Goal: Find specific page/section: Find specific page/section

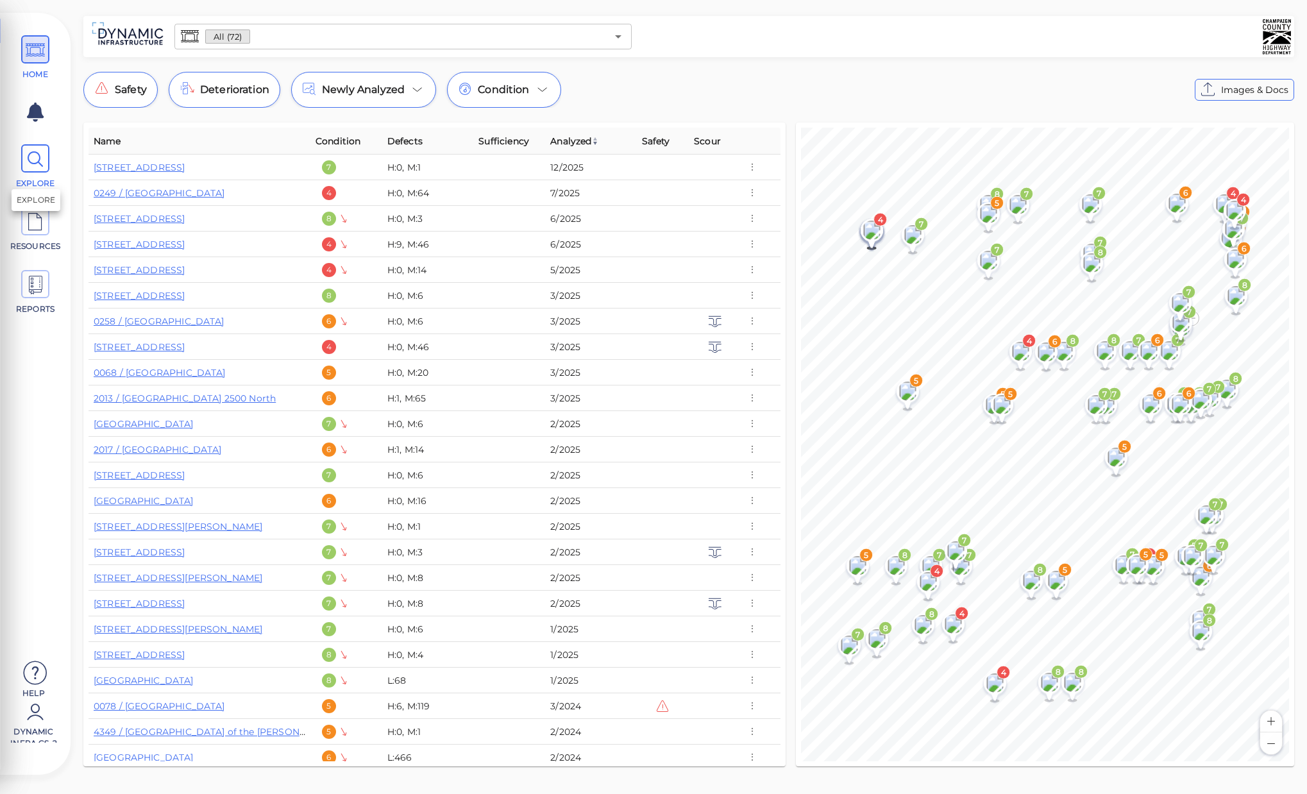
click at [38, 161] on icon at bounding box center [35, 159] width 19 height 29
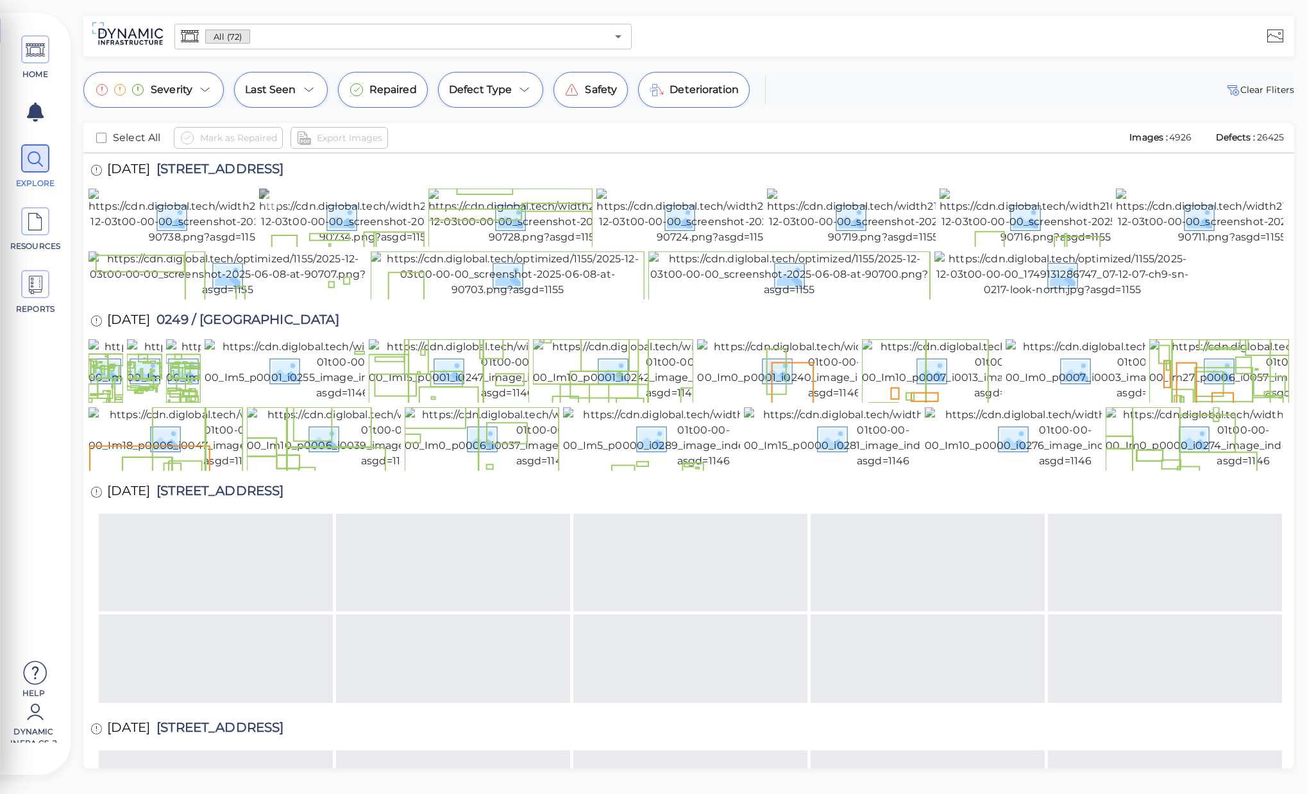
click at [392, 245] on img at bounding box center [375, 217] width 233 height 56
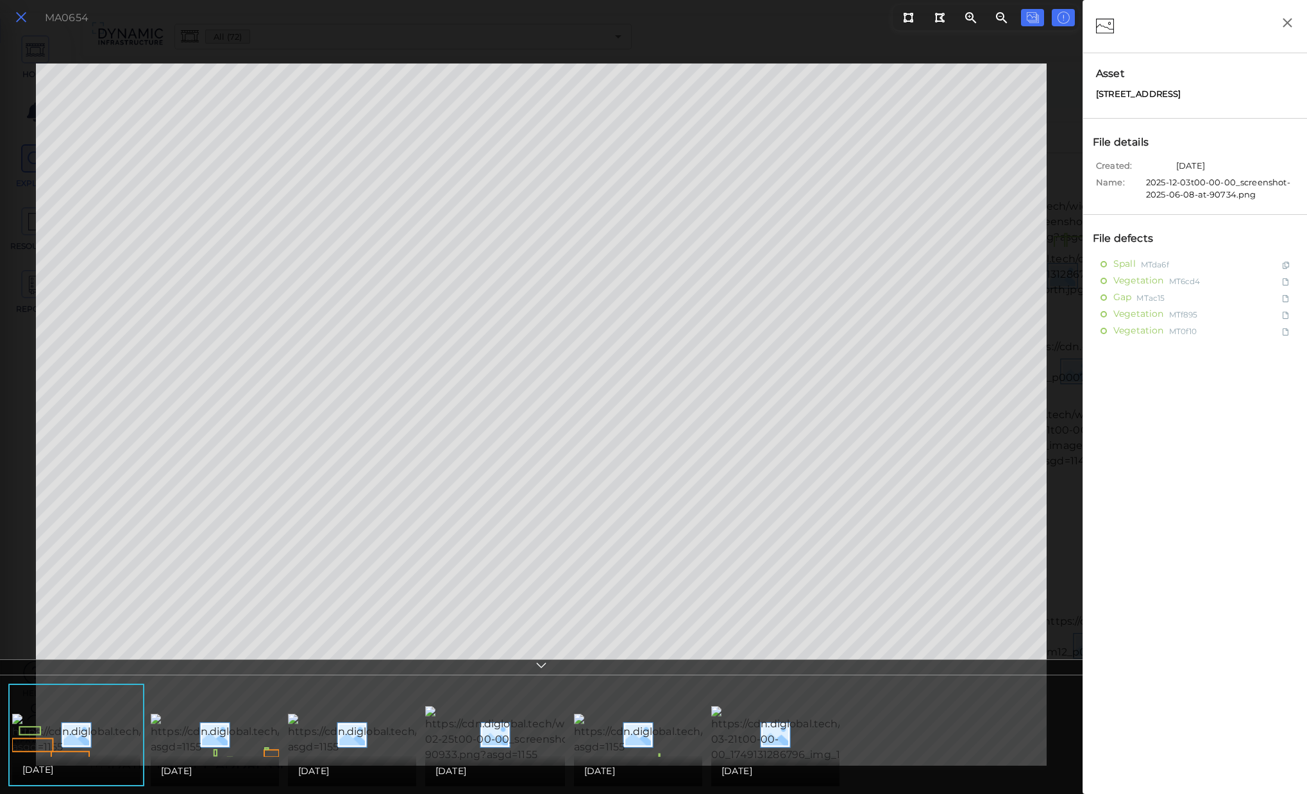
click at [16, 21] on icon at bounding box center [21, 17] width 14 height 17
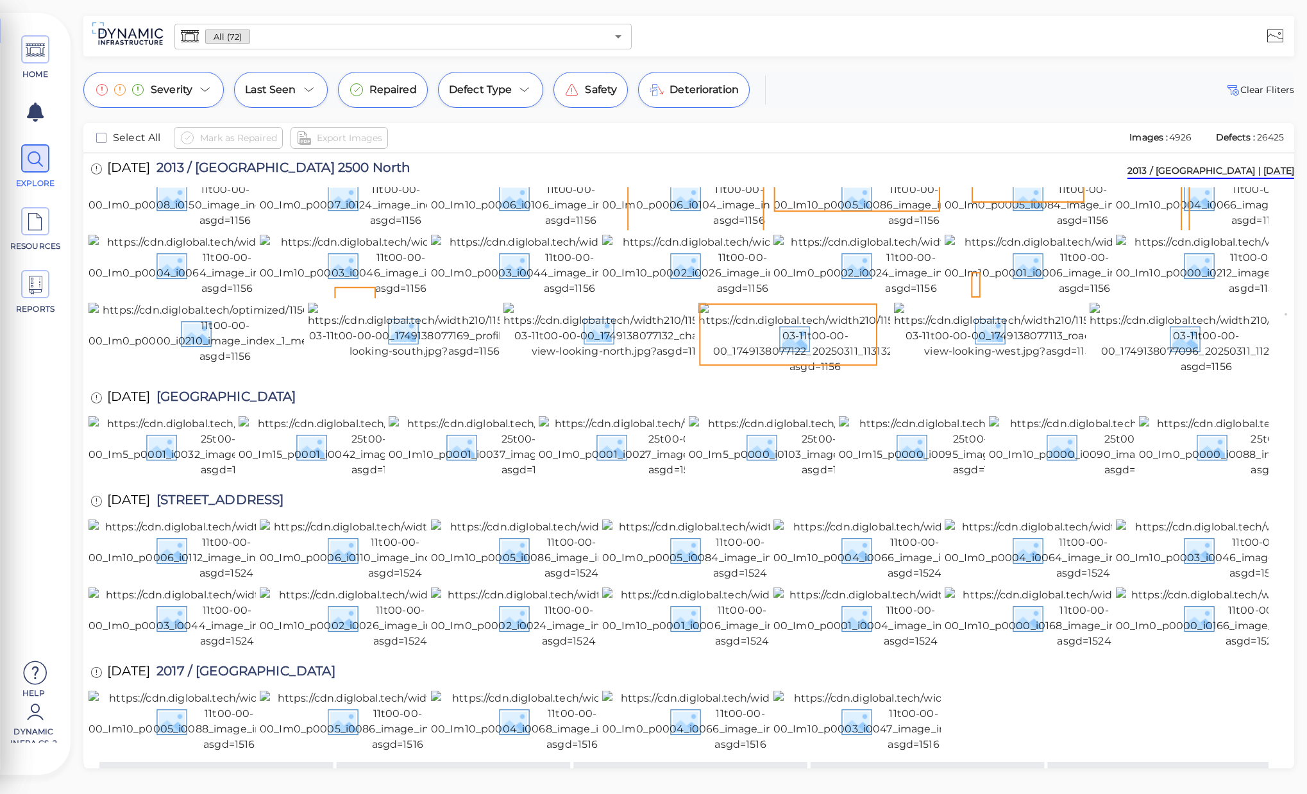
scroll to position [3223, 0]
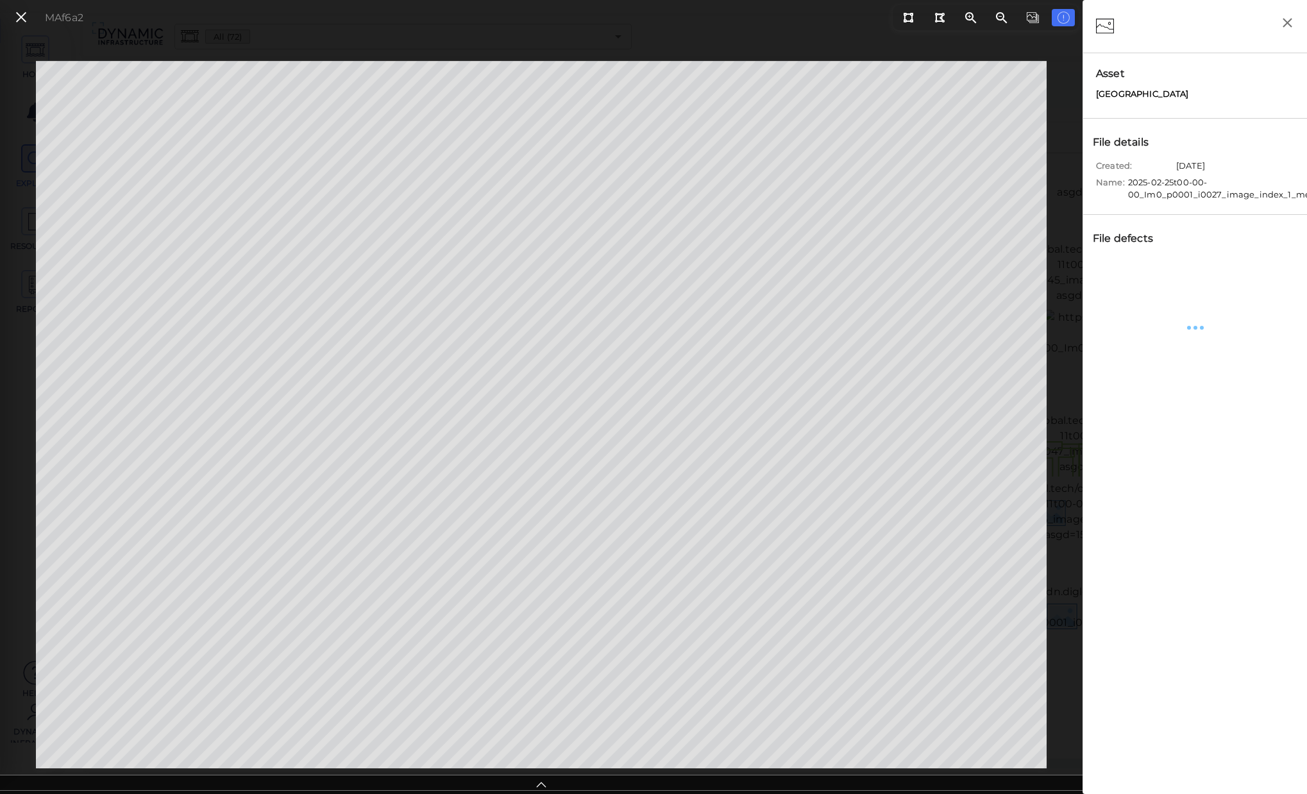
click at [1125, 95] on span "[GEOGRAPHIC_DATA]" at bounding box center [1142, 94] width 93 height 13
copy div "[GEOGRAPHIC_DATA]"
click at [28, 17] on icon at bounding box center [21, 17] width 14 height 17
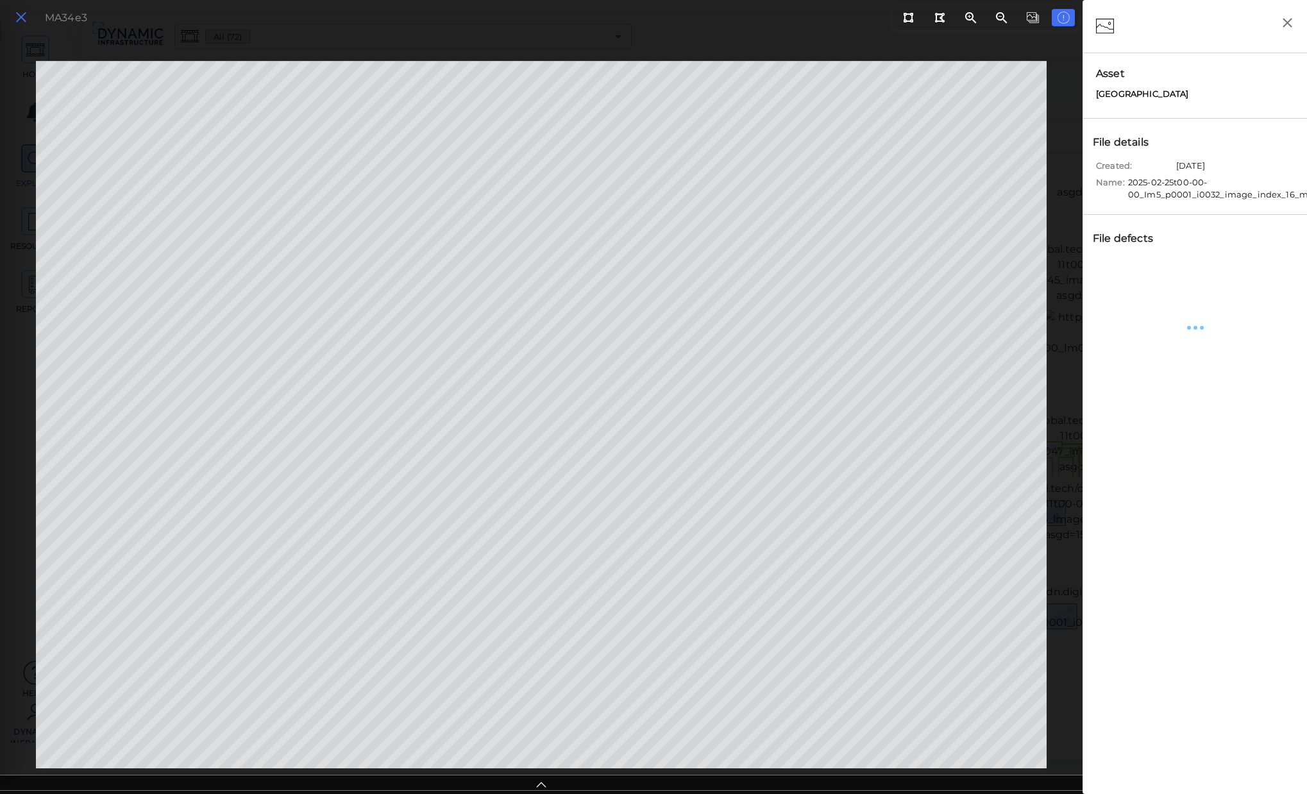
click at [19, 15] on icon at bounding box center [21, 17] width 14 height 17
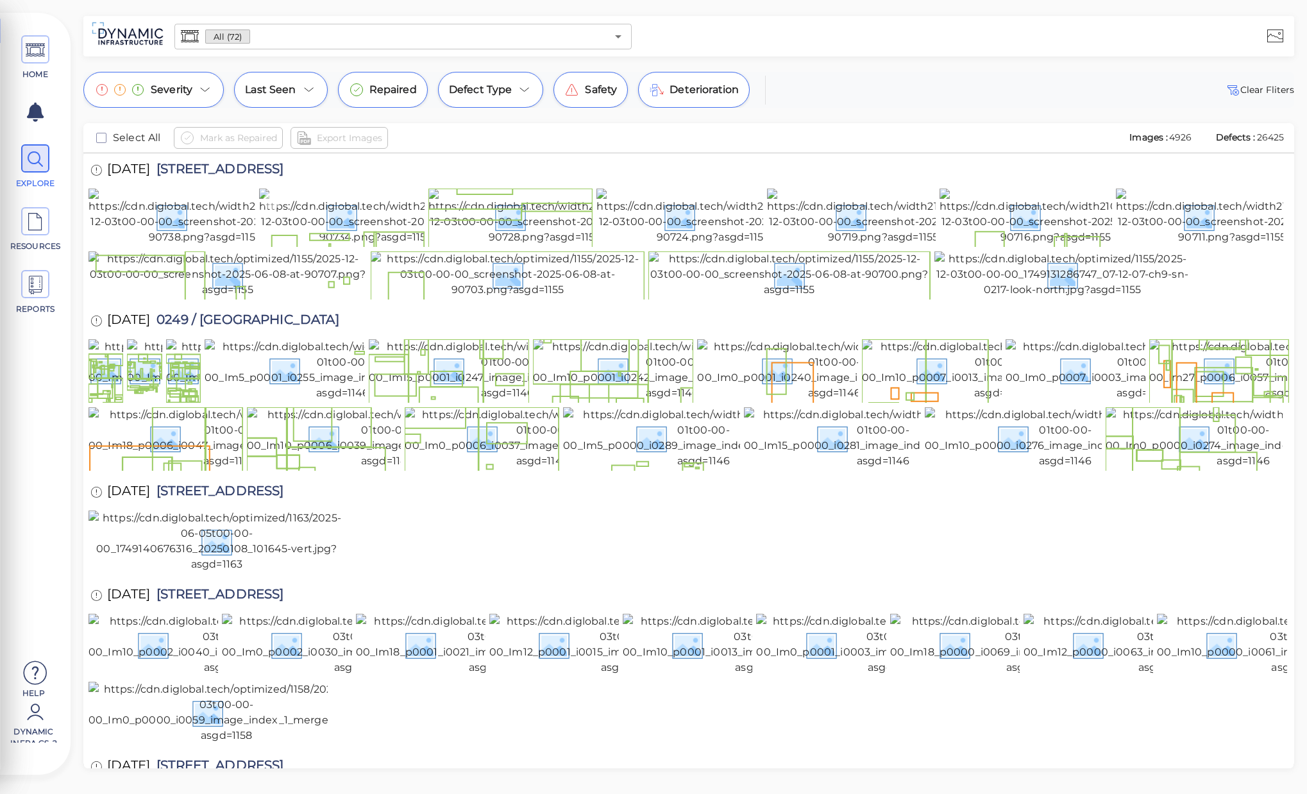
click at [297, 245] on img at bounding box center [375, 217] width 233 height 56
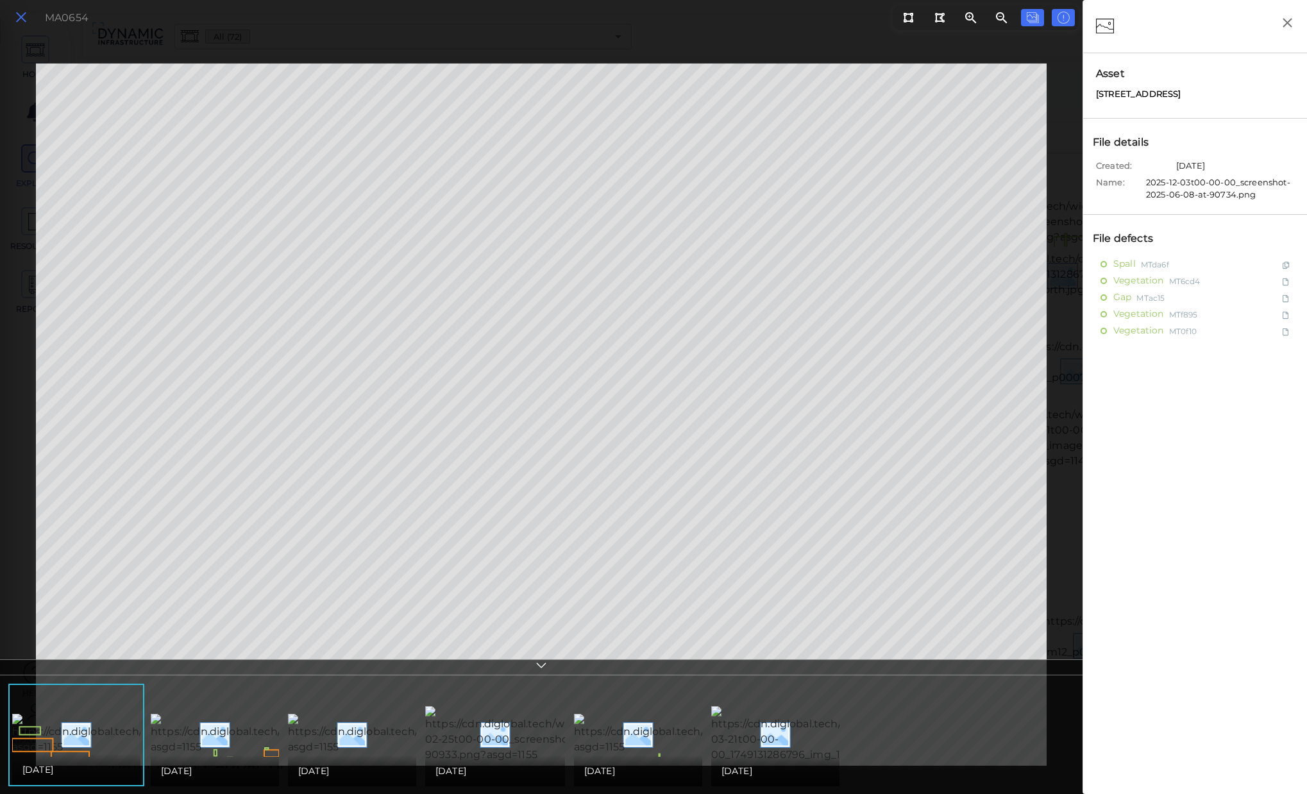
click at [22, 22] on icon at bounding box center [21, 17] width 14 height 17
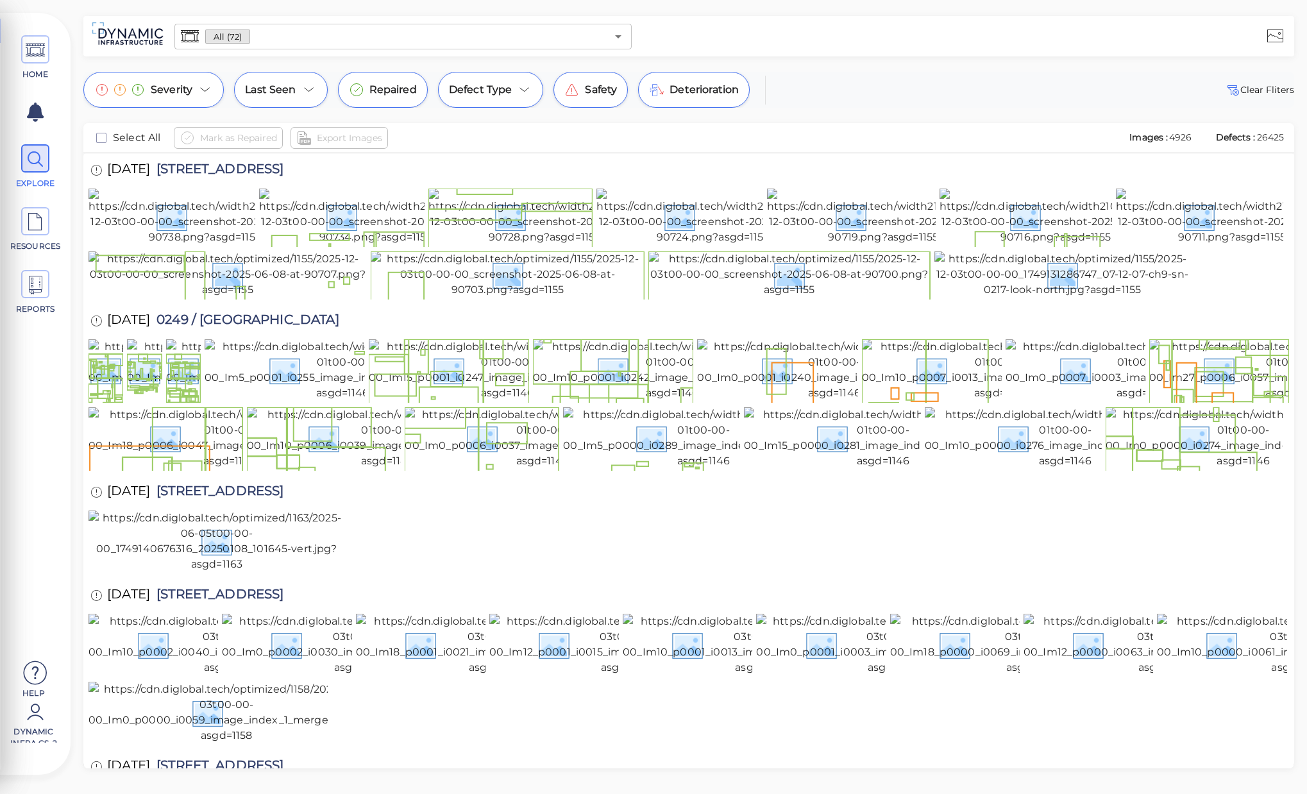
drag, startPoint x: 307, startPoint y: 169, endPoint x: 174, endPoint y: 169, distance: 132.7
click at [174, 169] on div "[DATE] 0217 / [GEOGRAPHIC_DATA]" at bounding box center [199, 170] width 223 height 35
copy span "[STREET_ADDRESS]"
click at [897, 142] on div "Mark as Repaired Export Images" at bounding box center [646, 138] width 944 height 22
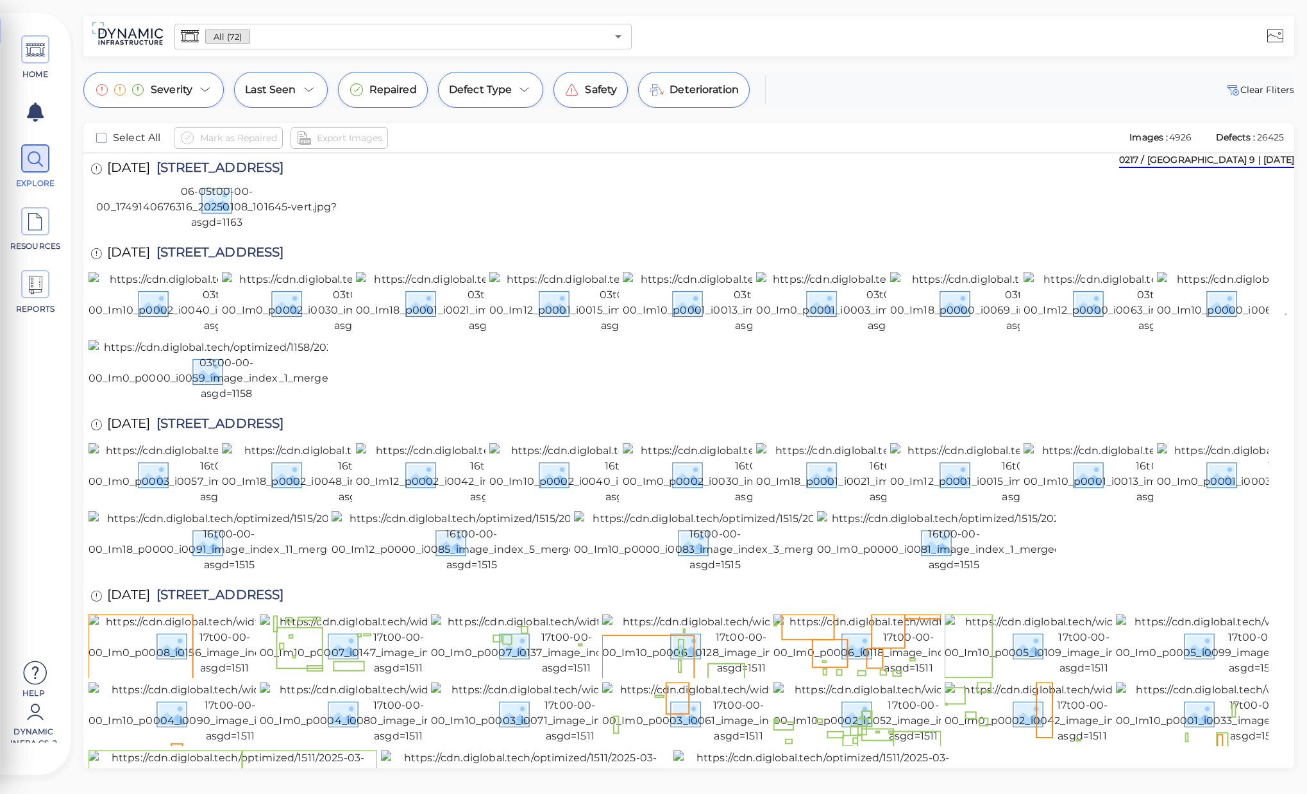
click at [672, 232] on div at bounding box center [688, 200] width 1201 height 63
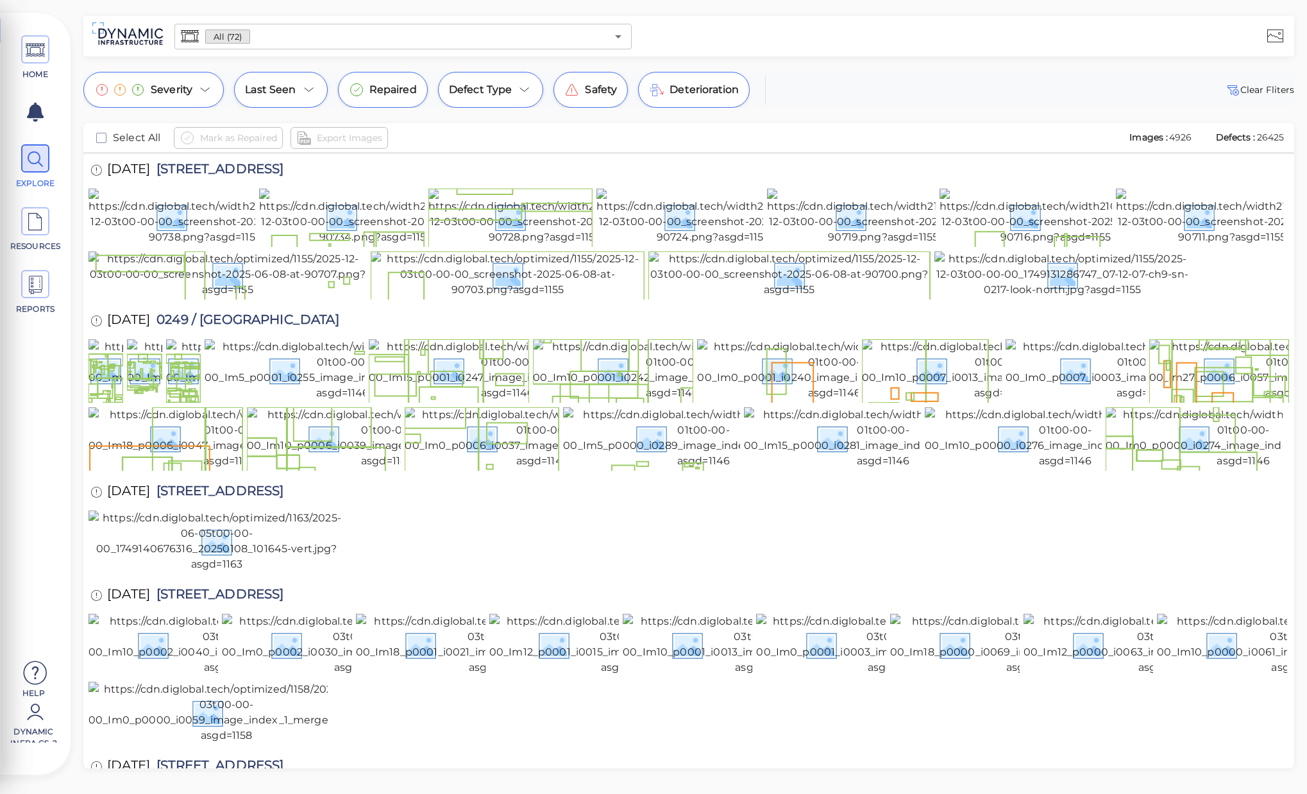
click at [588, 33] on input "text" at bounding box center [428, 37] width 357 height 18
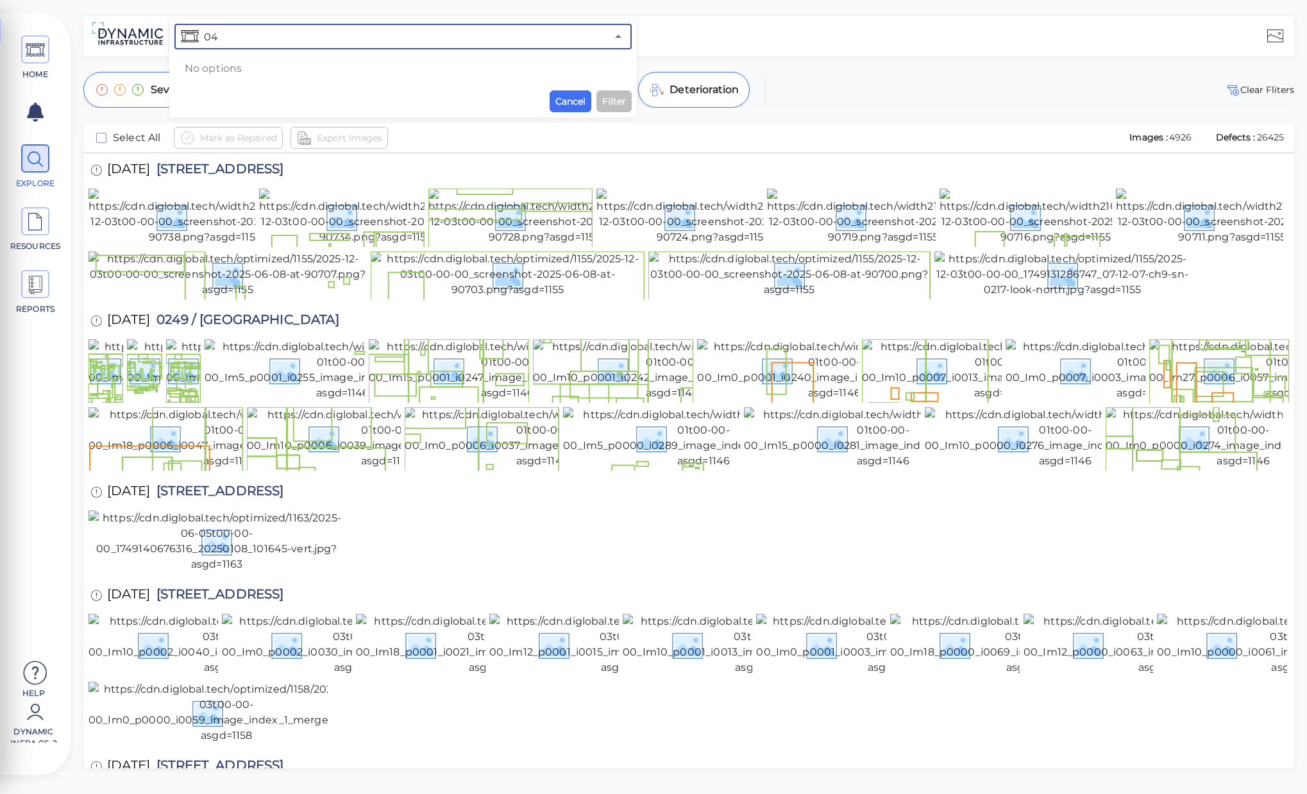
type input "0"
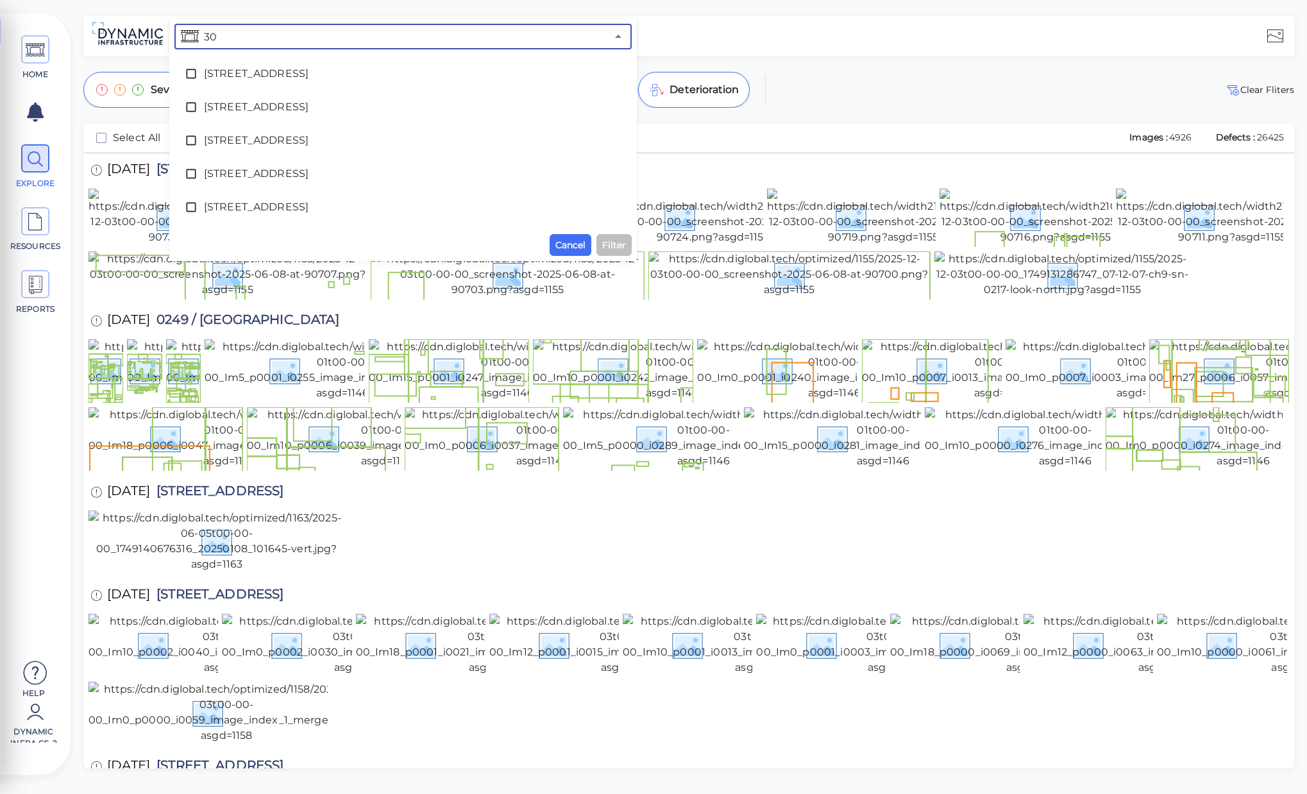
type input "3"
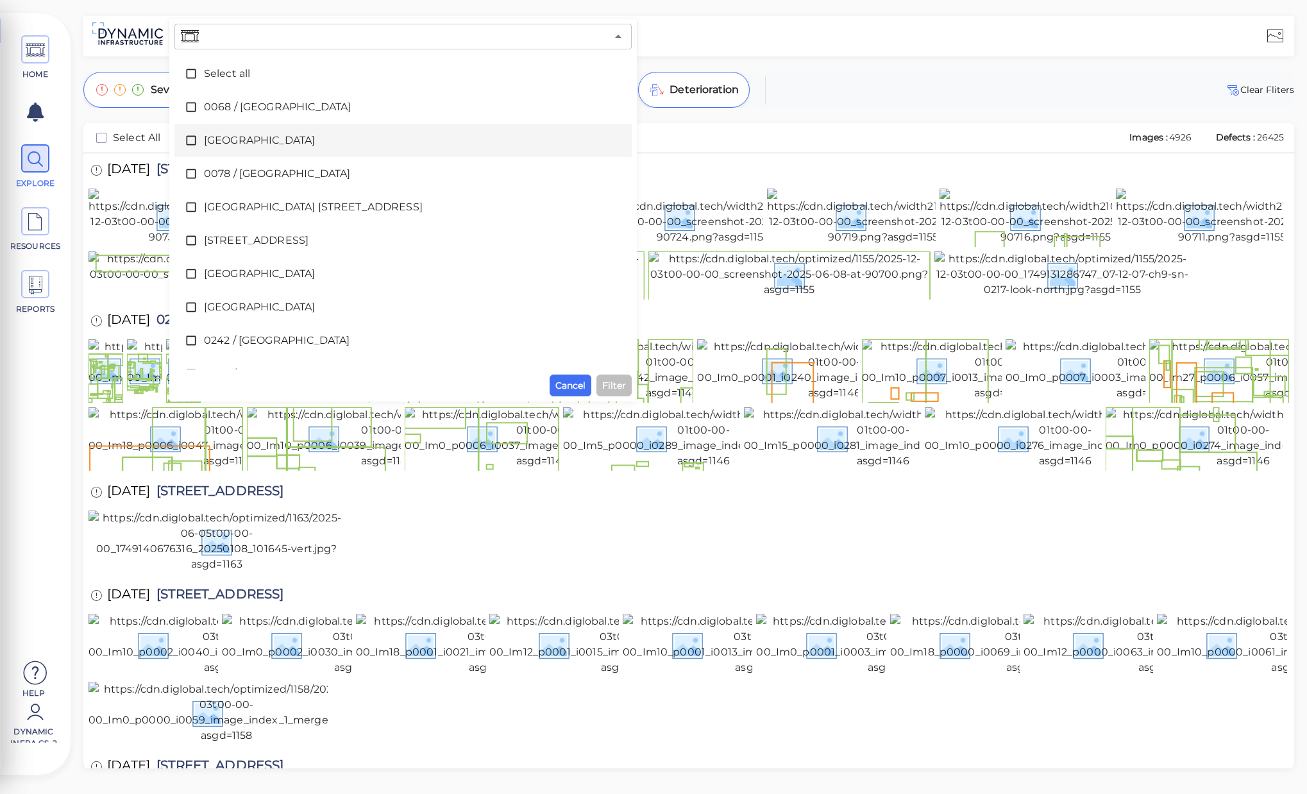
click at [302, 26] on div "​" at bounding box center [402, 37] width 457 height 26
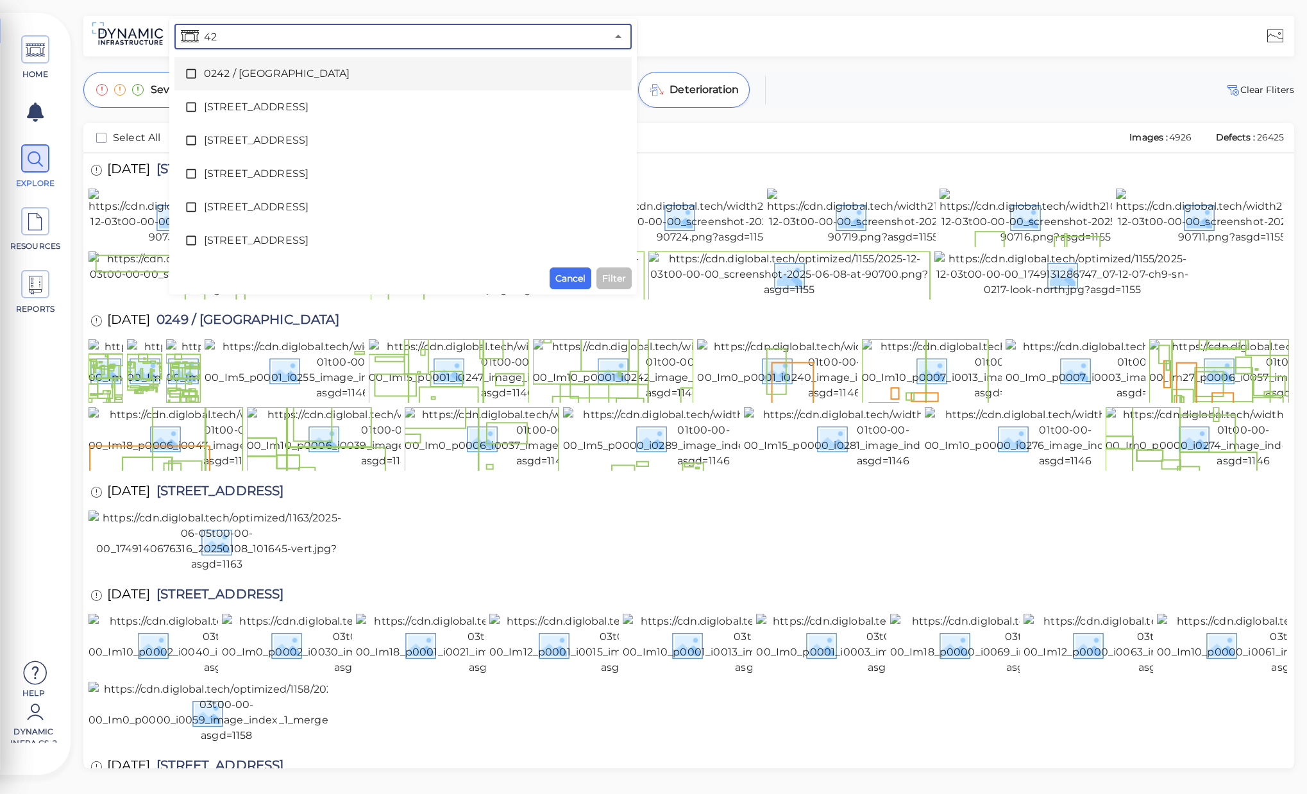
drag, startPoint x: 276, startPoint y: 38, endPoint x: 132, endPoint y: 37, distance: 143.7
click at [132, 37] on div "42 ​ [GEOGRAPHIC_DATA]" at bounding box center [688, 36] width 1211 height 40
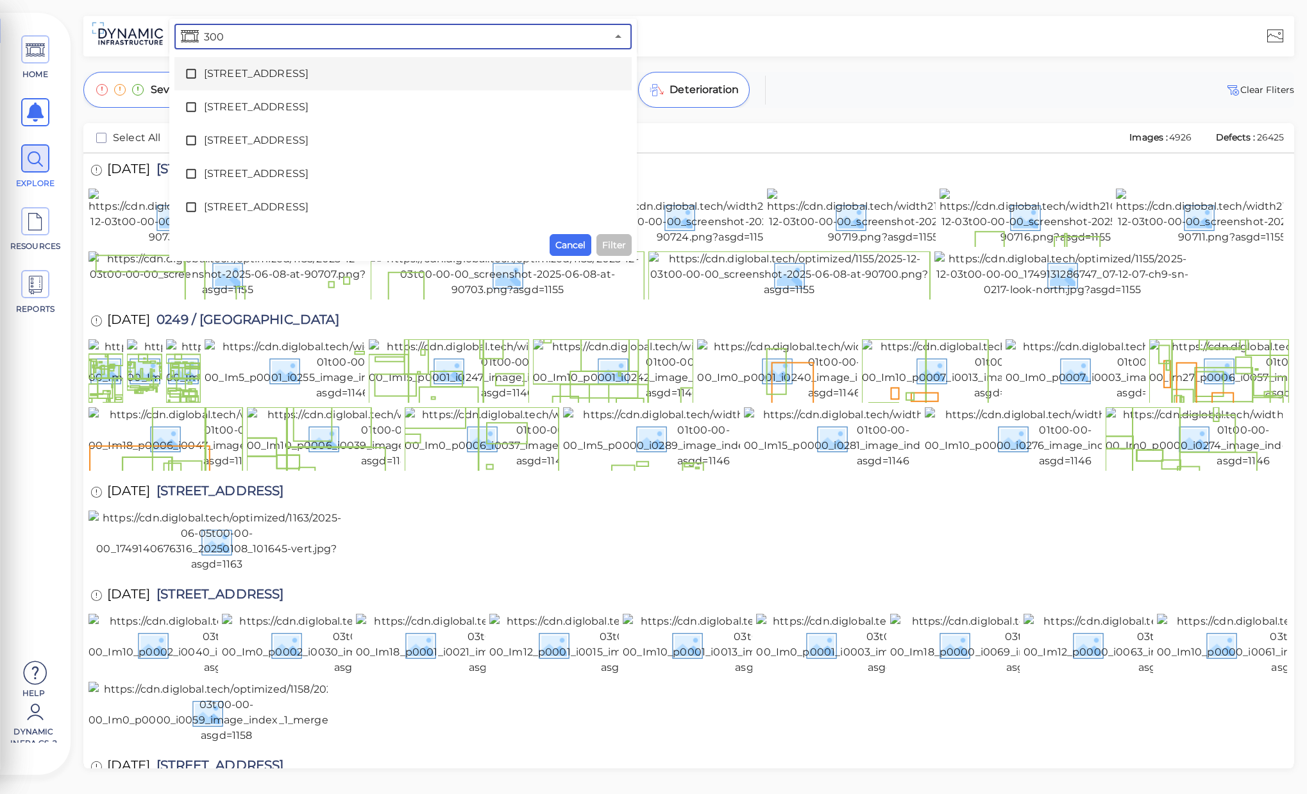
type input "300"
